Goal: Task Accomplishment & Management: Manage account settings

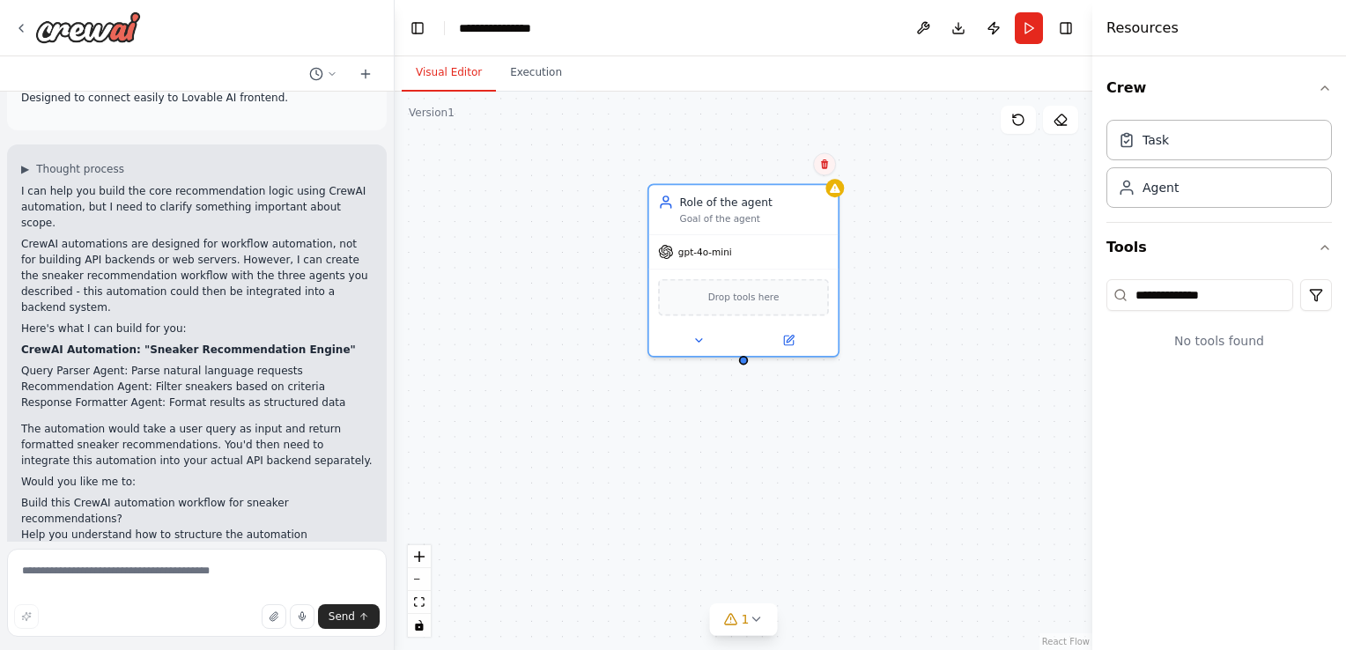
click at [831, 157] on button at bounding box center [824, 163] width 23 height 23
click at [801, 163] on button "Confirm" at bounding box center [774, 163] width 63 height 21
click at [824, 171] on button at bounding box center [824, 163] width 23 height 23
click at [780, 164] on button "Confirm" at bounding box center [774, 163] width 63 height 21
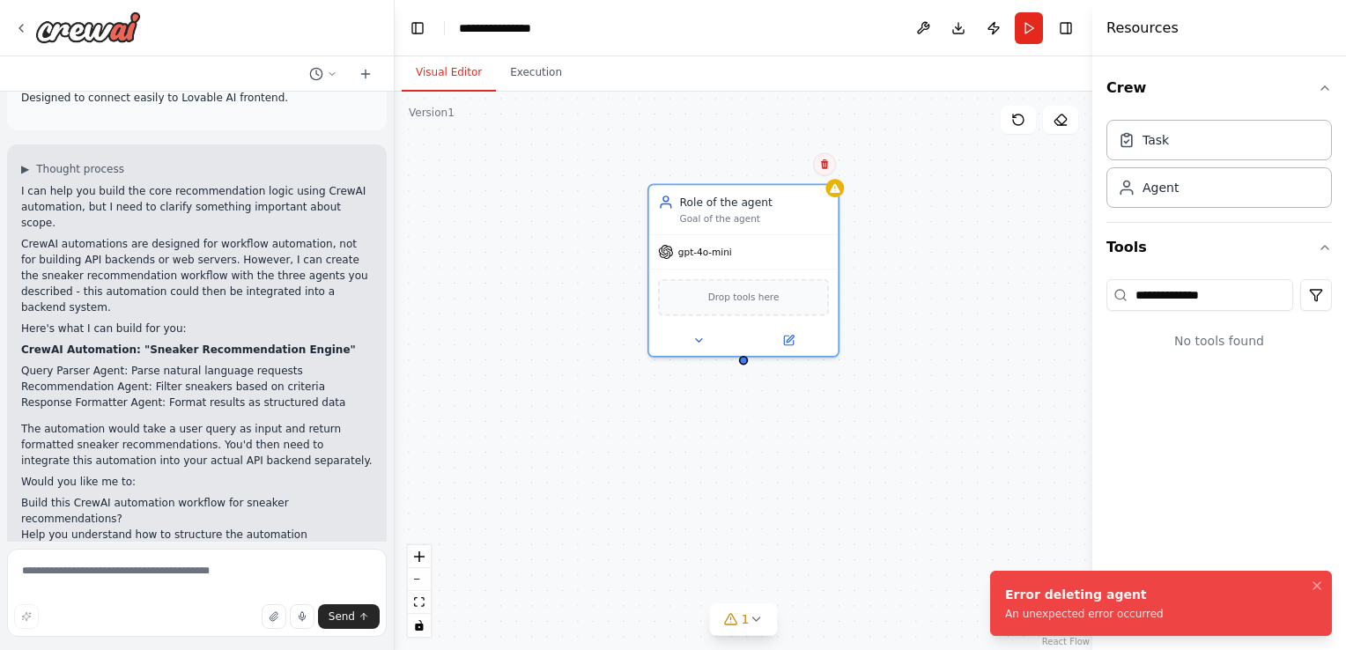
click at [824, 169] on icon at bounding box center [824, 164] width 11 height 11
click at [764, 160] on button "Confirm" at bounding box center [774, 163] width 63 height 21
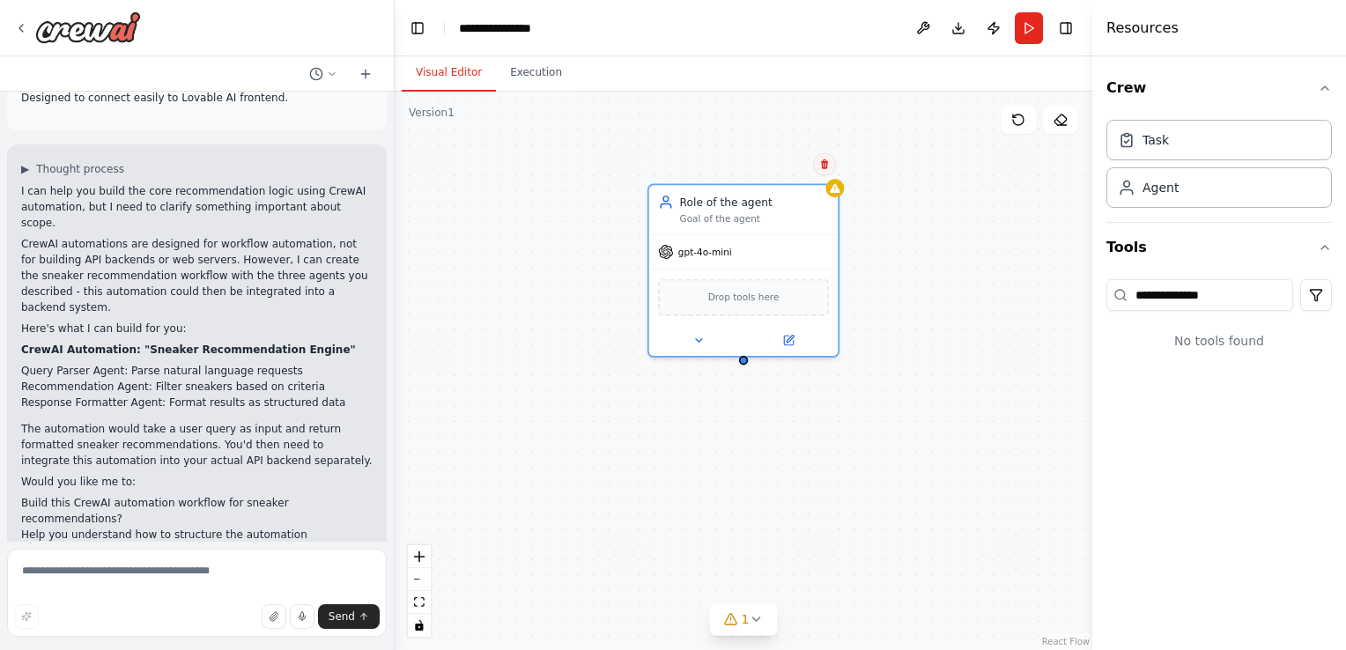
click at [823, 167] on icon at bounding box center [824, 164] width 7 height 10
click at [788, 167] on button "Confirm" at bounding box center [774, 163] width 63 height 21
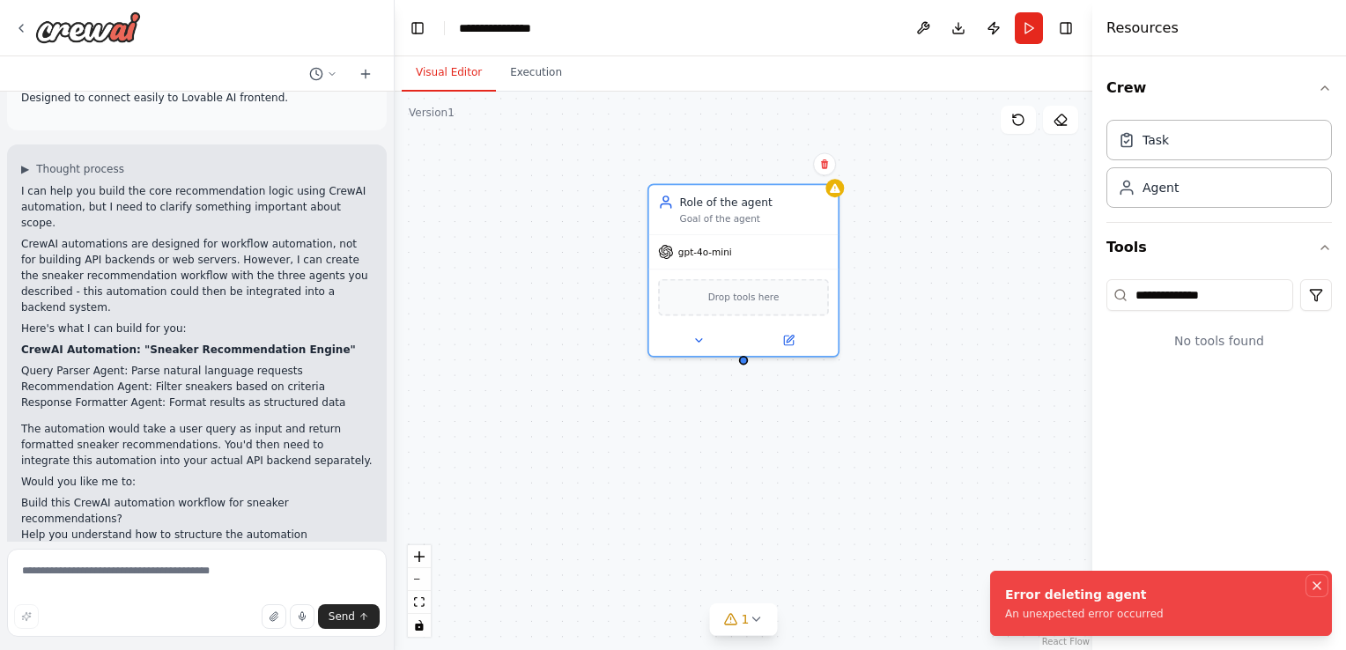
click at [1318, 581] on icon "Notifications (F8)" at bounding box center [1317, 586] width 14 height 14
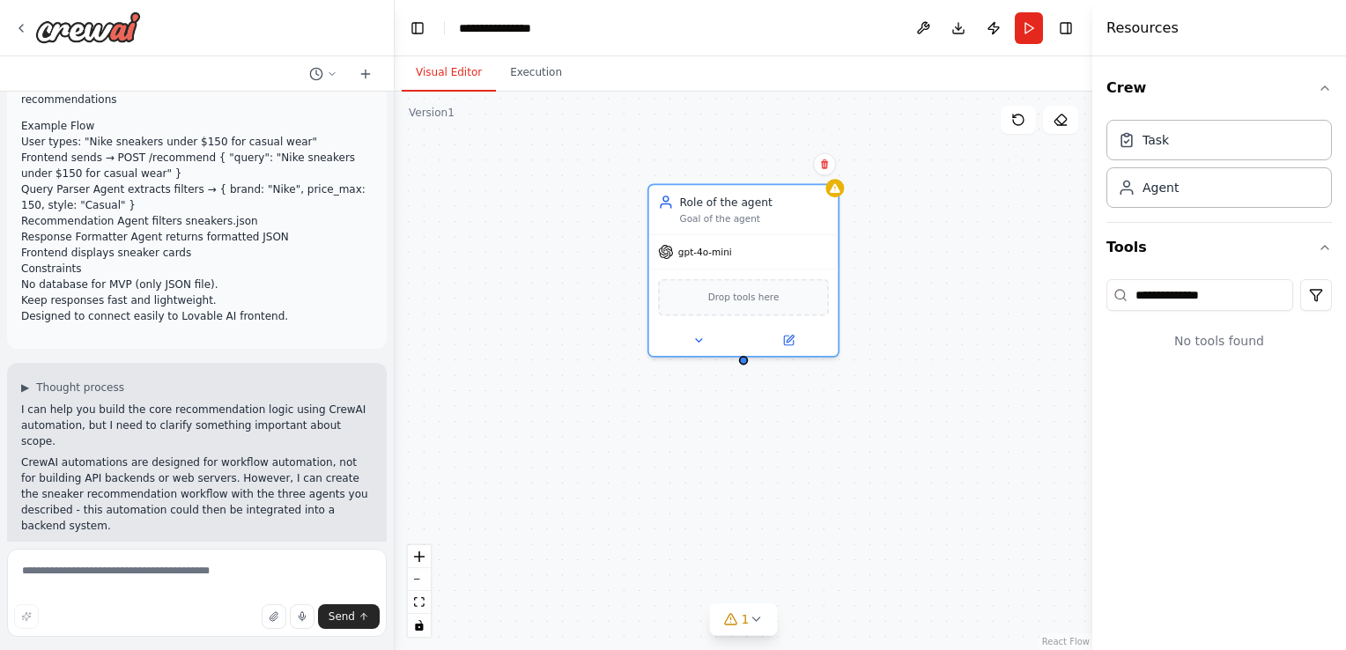
scroll to position [1051, 0]
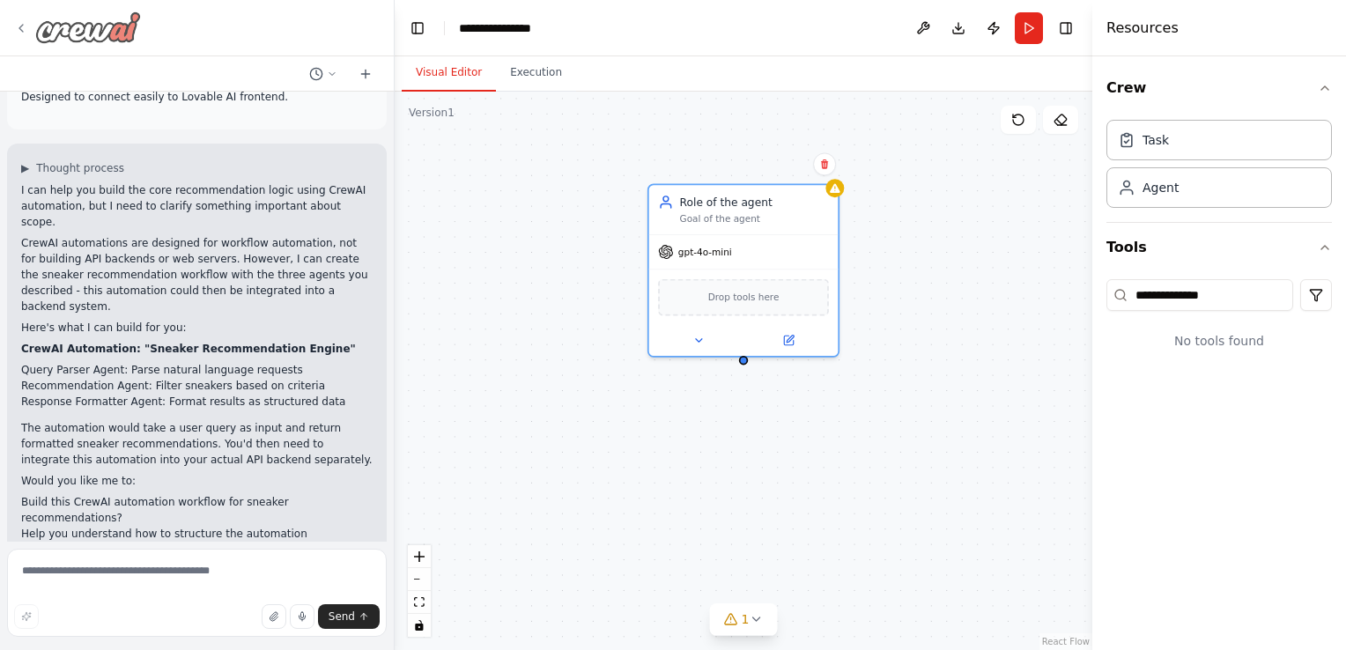
click at [24, 23] on icon at bounding box center [21, 28] width 14 height 14
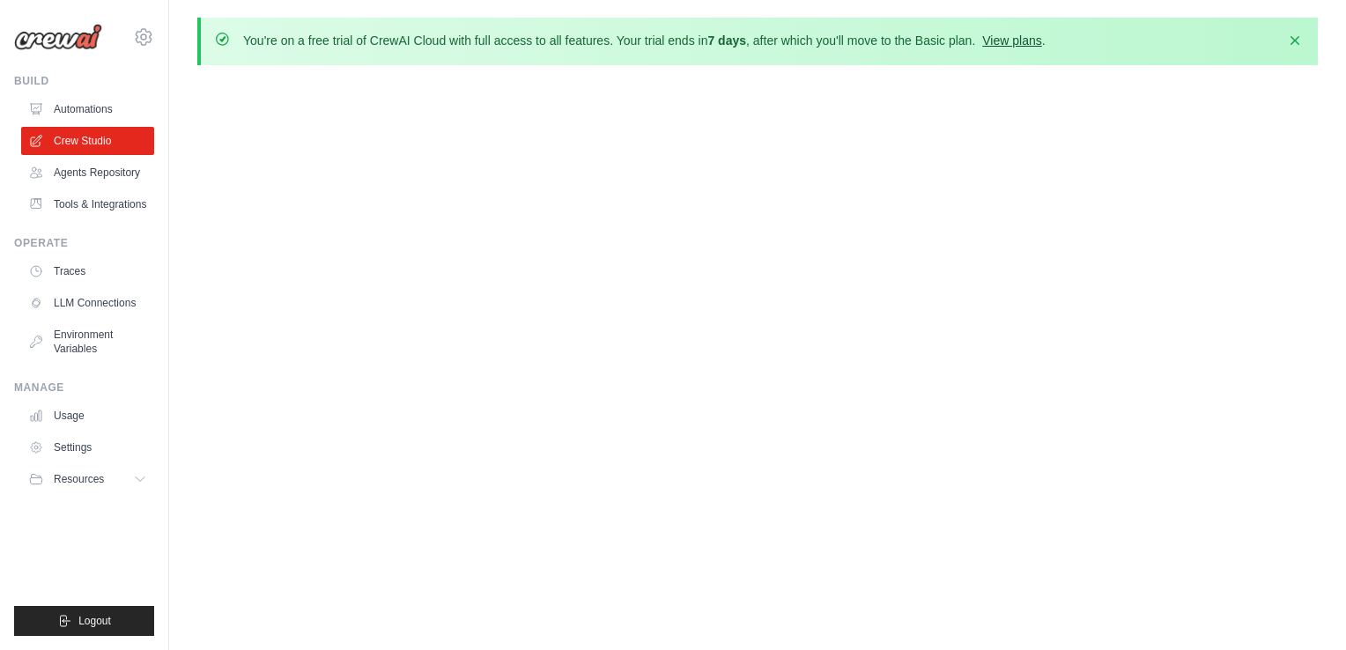
click at [982, 34] on link "View plans" at bounding box center [1011, 40] width 59 height 14
